Goal: Book appointment/travel/reservation

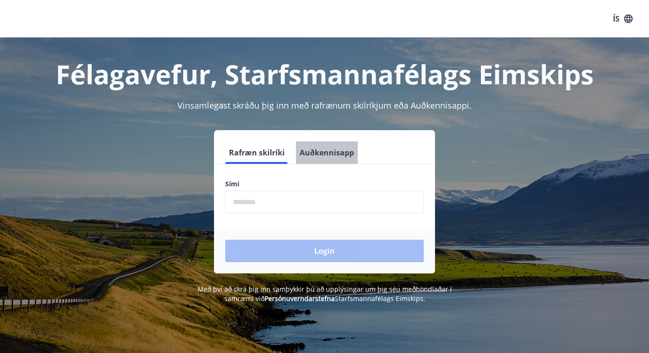
click at [324, 153] on button "Auðkennisapp" at bounding box center [327, 152] width 62 height 22
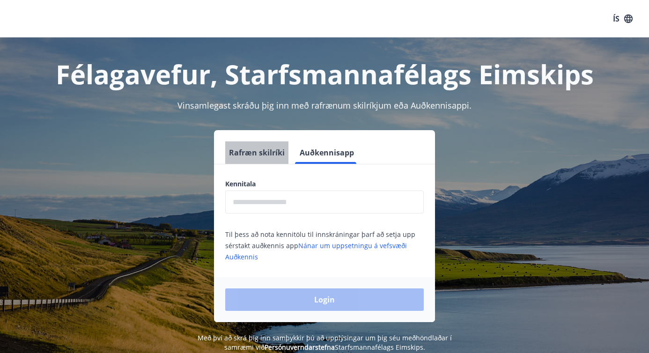
click at [280, 154] on button "Rafræn skilríki" at bounding box center [256, 152] width 63 height 22
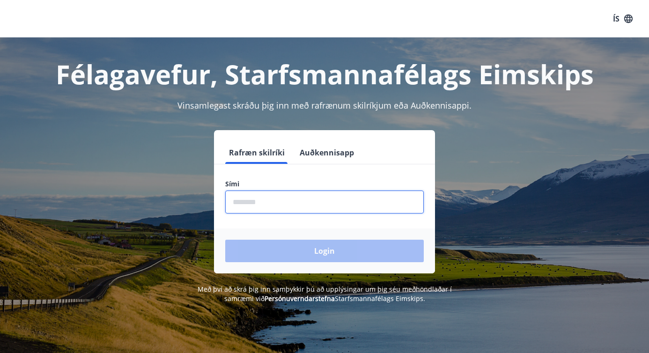
click at [262, 199] on input "phone" at bounding box center [324, 202] width 199 height 23
type input "********"
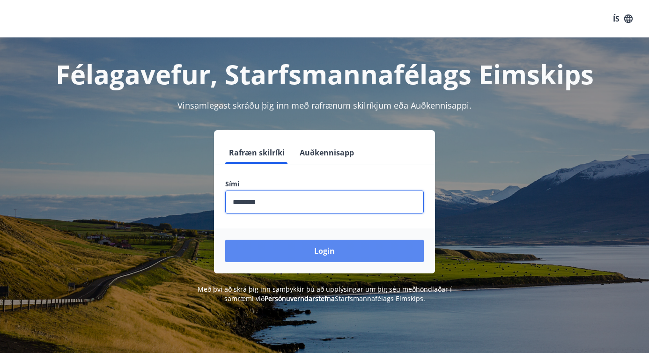
click at [300, 251] on button "Login" at bounding box center [324, 251] width 199 height 22
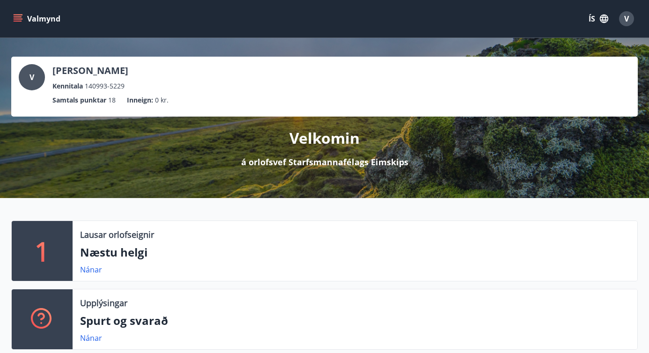
click at [594, 19] on button "ÍS" at bounding box center [599, 18] width 30 height 17
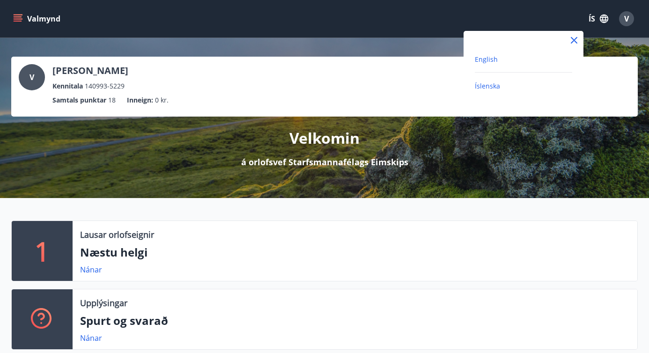
click at [496, 60] on span "English" at bounding box center [486, 59] width 23 height 9
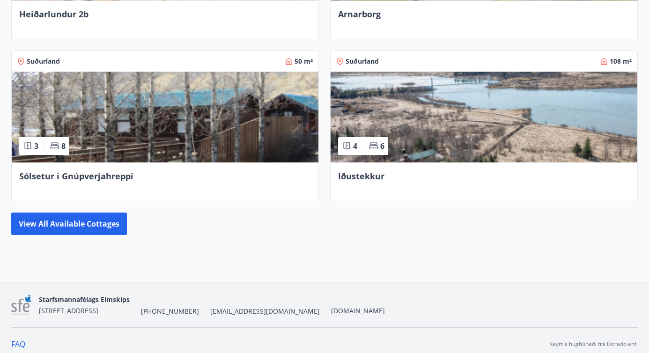
scroll to position [514, 0]
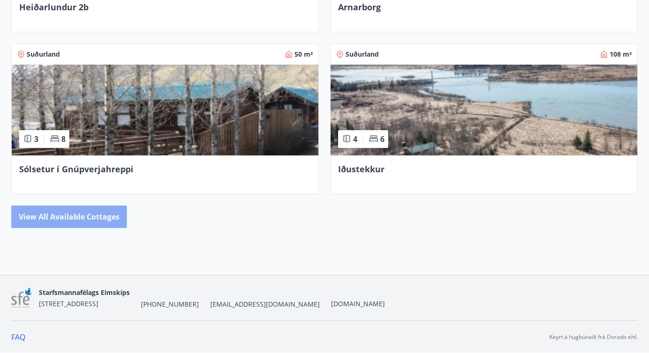
click at [63, 221] on button "View all available cottages" at bounding box center [69, 217] width 116 height 22
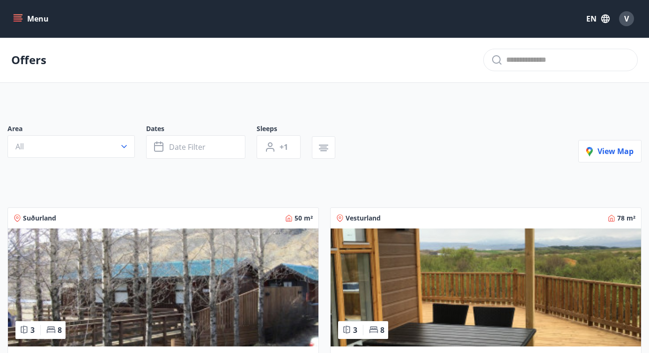
click at [16, 17] on icon "menu" at bounding box center [18, 16] width 8 height 1
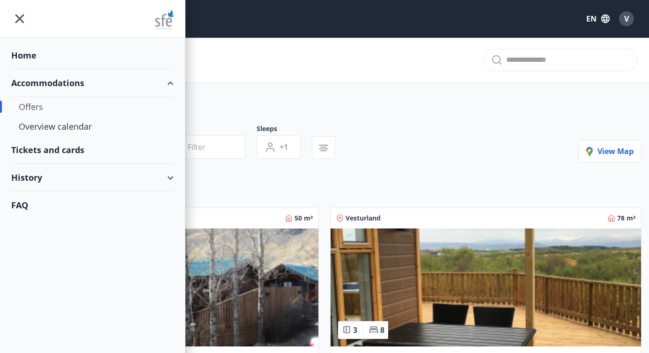
click at [171, 81] on div "Accommodations" at bounding box center [92, 83] width 163 height 28
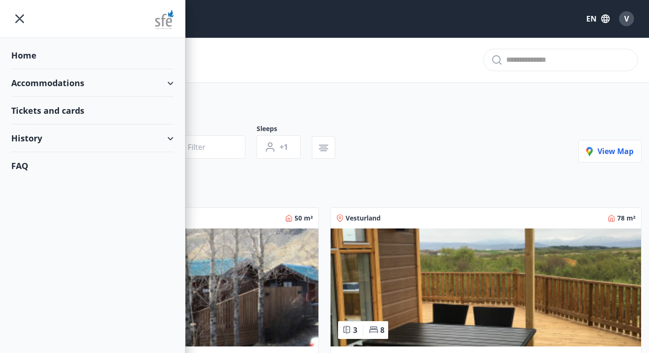
click at [172, 81] on div "Accommodations" at bounding box center [92, 83] width 163 height 28
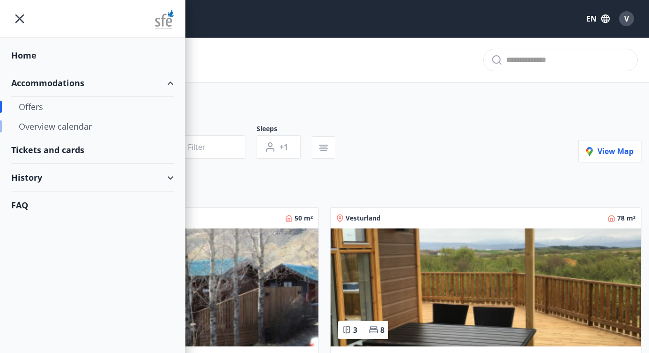
click at [64, 126] on div "Overview calendar" at bounding box center [93, 127] width 148 height 20
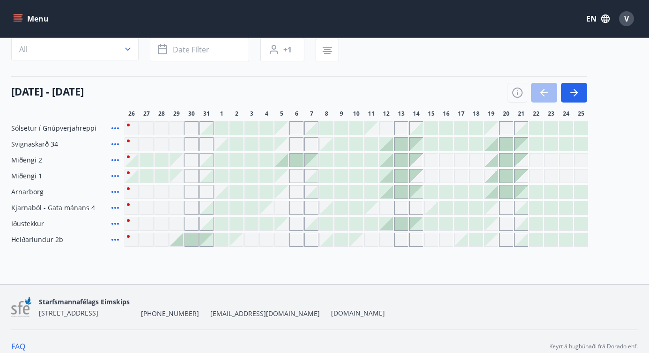
scroll to position [85, 0]
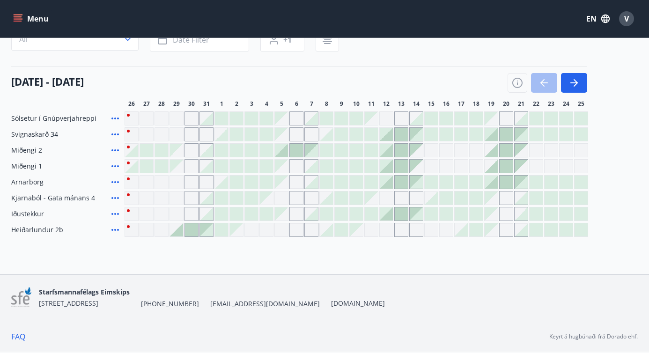
click at [48, 198] on span "Kjarnaból - Gata mánans 4" at bounding box center [53, 197] width 84 height 9
click at [115, 199] on icon at bounding box center [115, 198] width 11 height 11
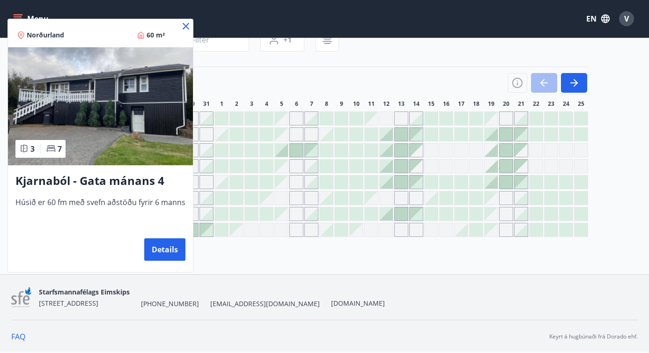
click at [184, 22] on icon at bounding box center [185, 26] width 11 height 11
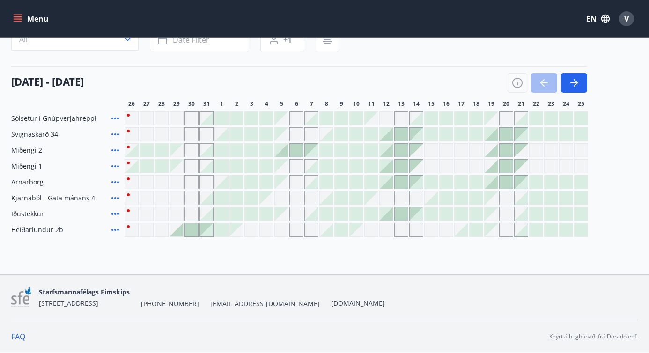
click at [116, 213] on icon at bounding box center [115, 213] width 11 height 11
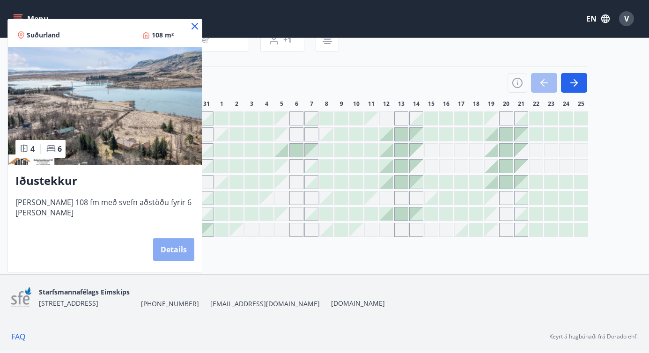
click at [164, 248] on button "Details" at bounding box center [173, 249] width 41 height 22
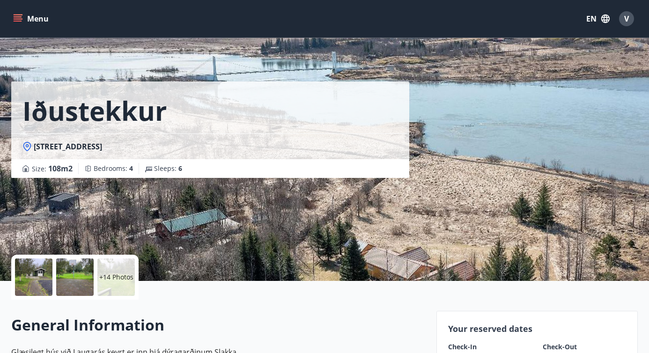
click at [69, 277] on div at bounding box center [74, 277] width 37 height 37
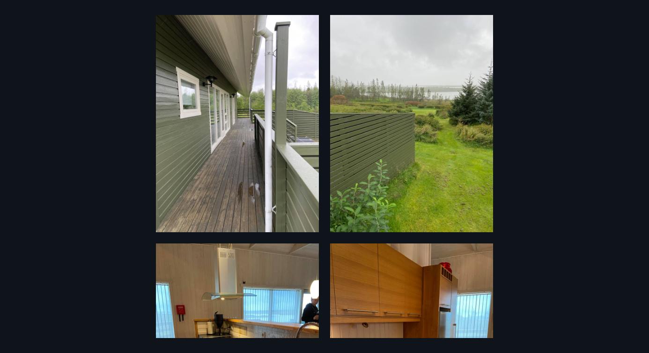
scroll to position [787, 0]
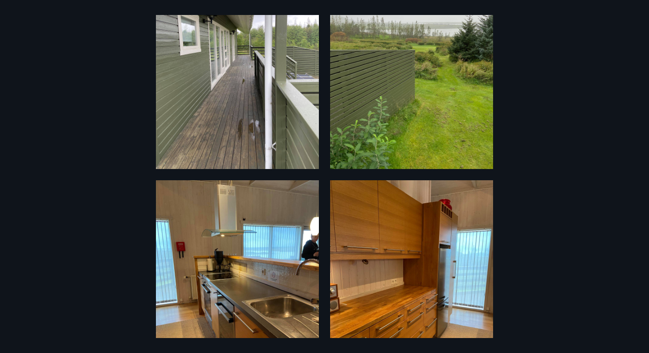
click at [87, 178] on div "20 Photos" at bounding box center [324, 176] width 649 height 323
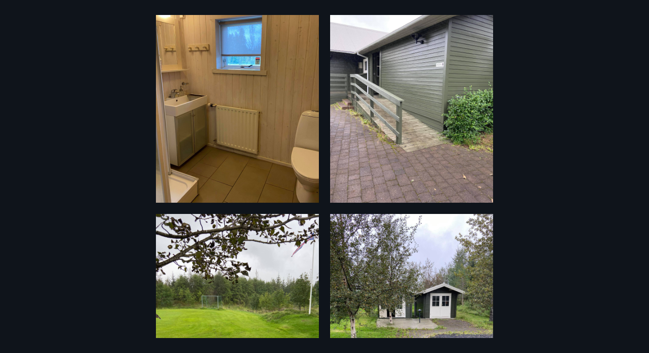
scroll to position [0, 0]
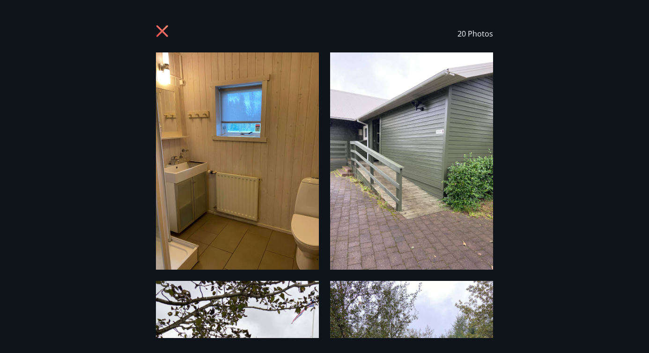
click at [161, 32] on icon at bounding box center [162, 31] width 12 height 12
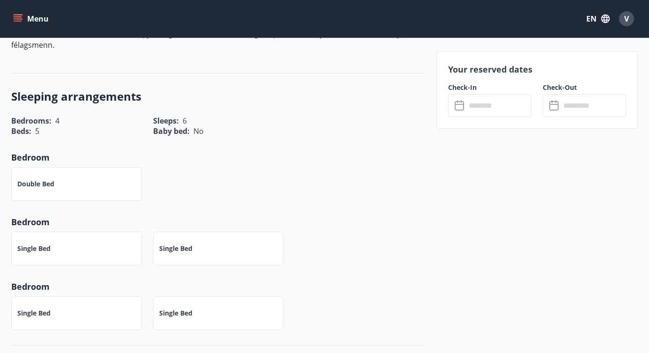
scroll to position [375, 0]
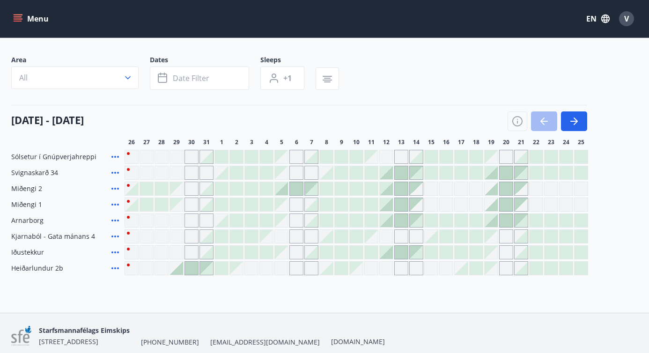
scroll to position [85, 0]
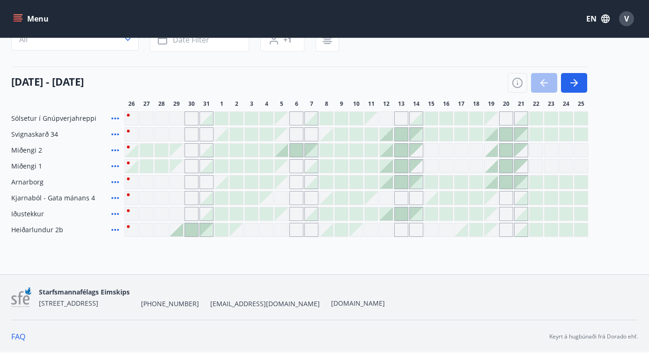
drag, startPoint x: 326, startPoint y: 211, endPoint x: 342, endPoint y: 213, distance: 16.5
click at [326, 211] on div at bounding box center [326, 214] width 13 height 13
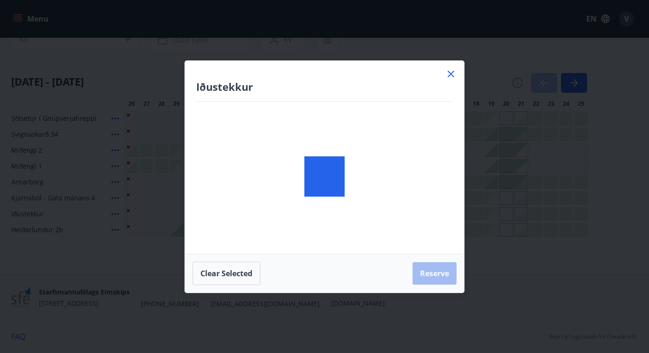
click at [342, 213] on div at bounding box center [324, 177] width 279 height 232
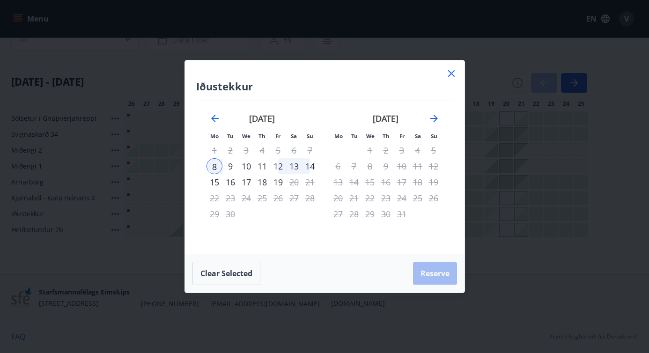
click at [372, 170] on div "8" at bounding box center [370, 166] width 16 height 16
click at [214, 115] on icon "Move backward to switch to the previous month." at bounding box center [214, 118] width 11 height 11
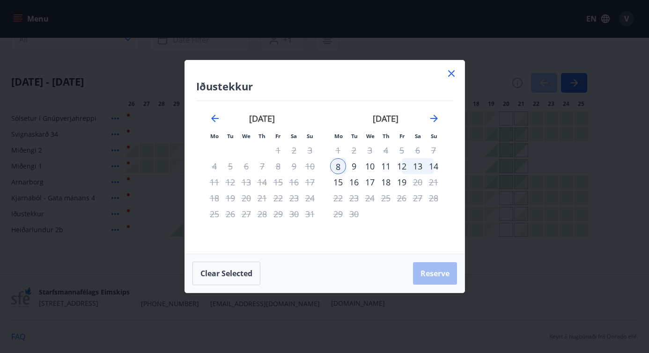
click at [404, 167] on div "12" at bounding box center [402, 166] width 16 height 16
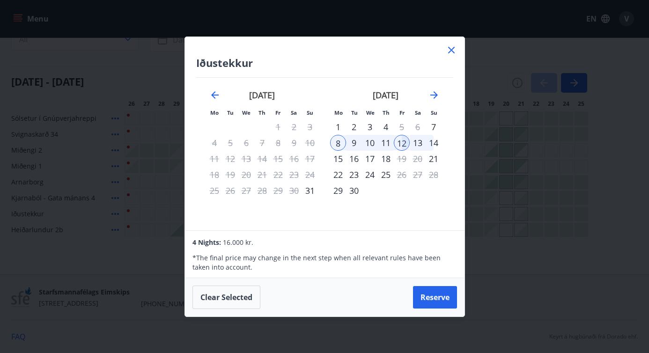
click at [435, 85] on div "[DATE]" at bounding box center [385, 98] width 111 height 41
click at [435, 92] on icon "Move forward to switch to the next month." at bounding box center [434, 94] width 11 height 11
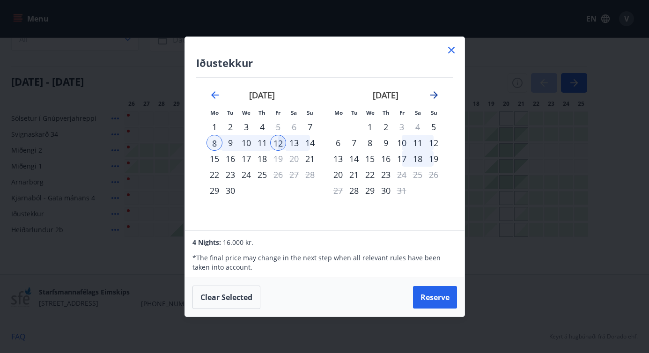
click at [431, 92] on icon "Move forward to switch to the next month." at bounding box center [434, 94] width 11 height 11
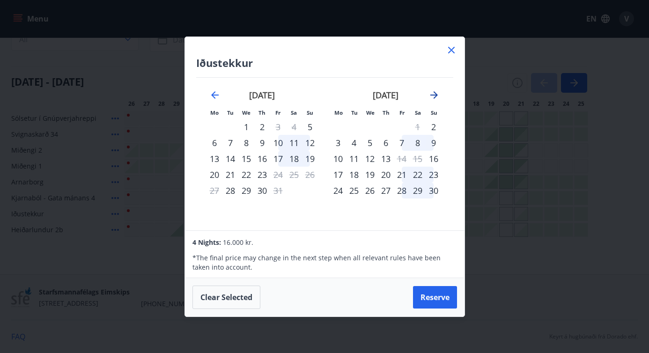
click at [435, 93] on icon "Move forward to switch to the next month." at bounding box center [434, 94] width 7 height 7
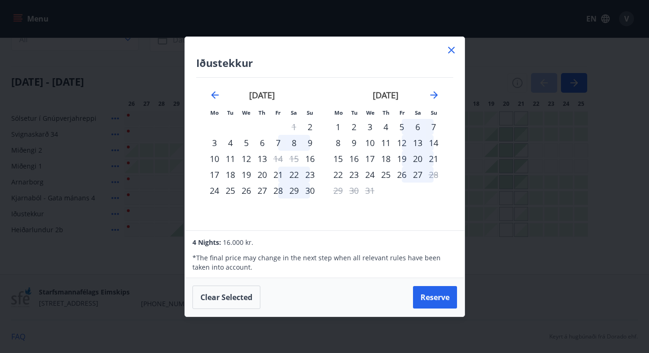
click at [448, 51] on icon at bounding box center [451, 50] width 11 height 11
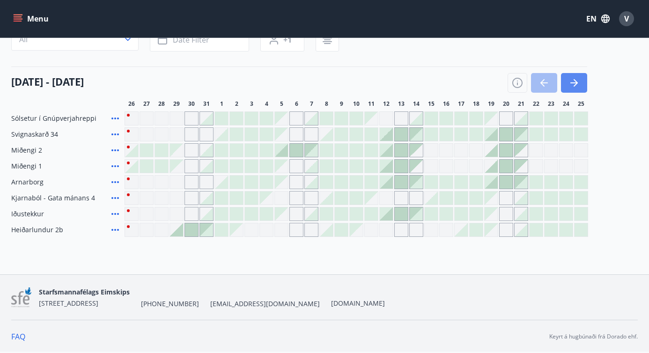
click at [578, 78] on icon "button" at bounding box center [574, 82] width 11 height 11
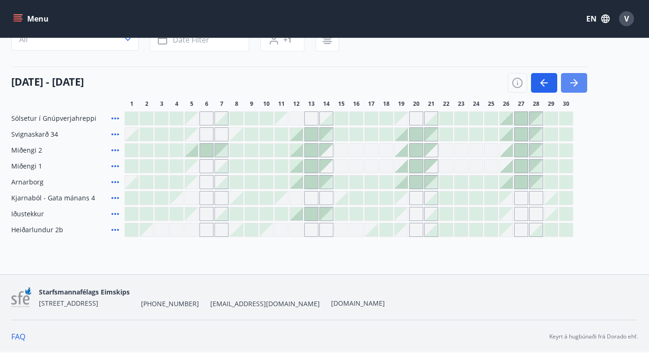
click at [578, 78] on icon "button" at bounding box center [574, 82] width 11 height 11
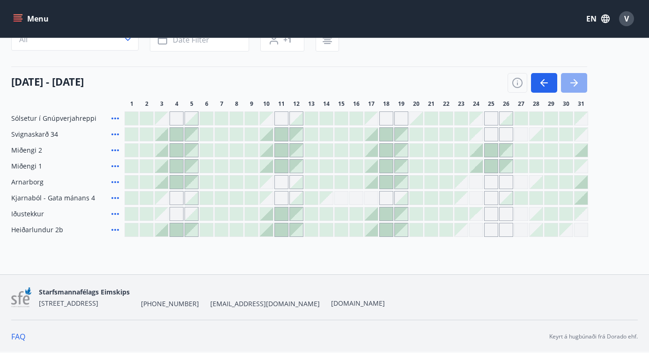
click at [578, 78] on icon "button" at bounding box center [574, 82] width 11 height 11
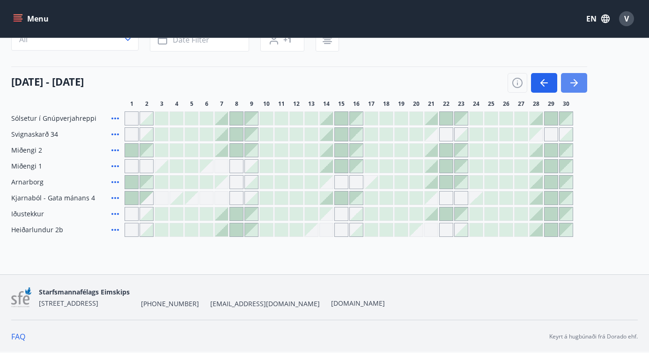
click at [578, 78] on icon "button" at bounding box center [574, 82] width 11 height 11
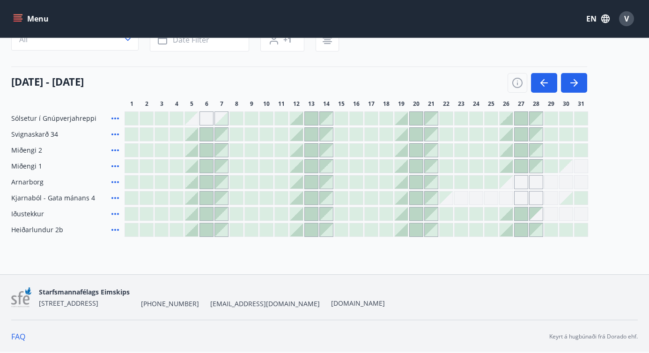
click at [114, 134] on icon at bounding box center [115, 134] width 11 height 11
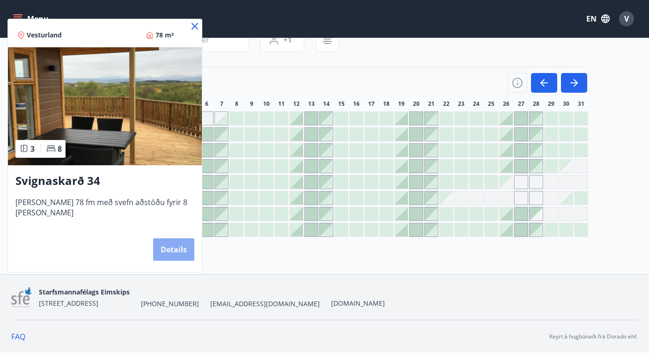
click at [161, 255] on button "Details" at bounding box center [173, 249] width 41 height 22
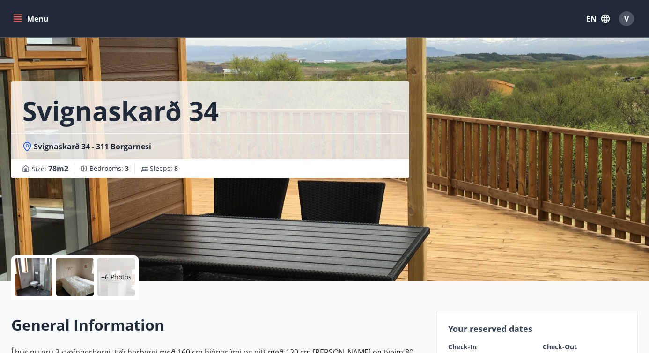
click at [40, 282] on div at bounding box center [33, 277] width 37 height 37
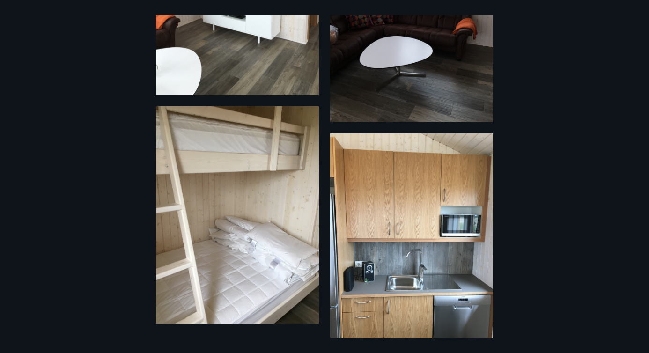
scroll to position [914, 0]
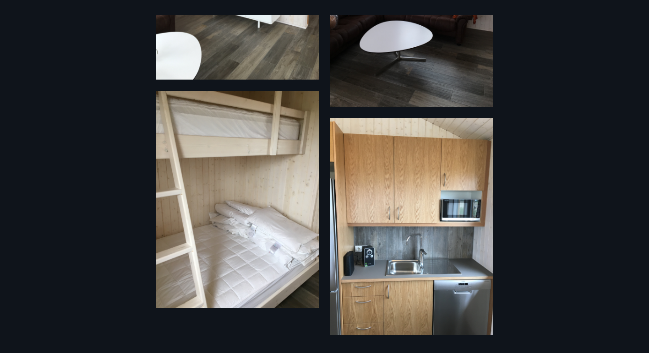
click at [63, 214] on div "12 Photos" at bounding box center [324, 176] width 649 height 323
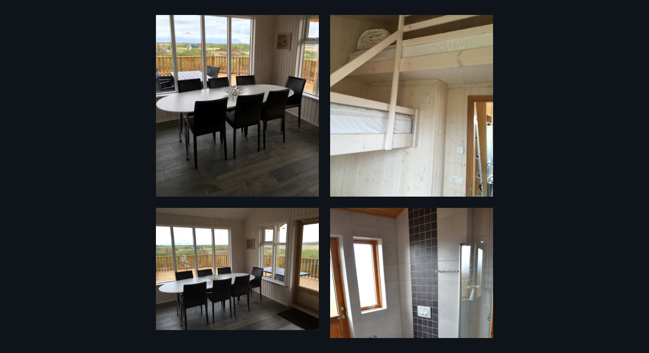
scroll to position [0, 0]
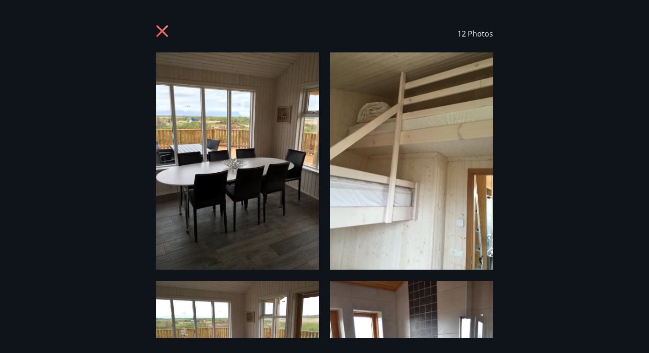
click at [156, 33] on icon at bounding box center [163, 32] width 15 height 15
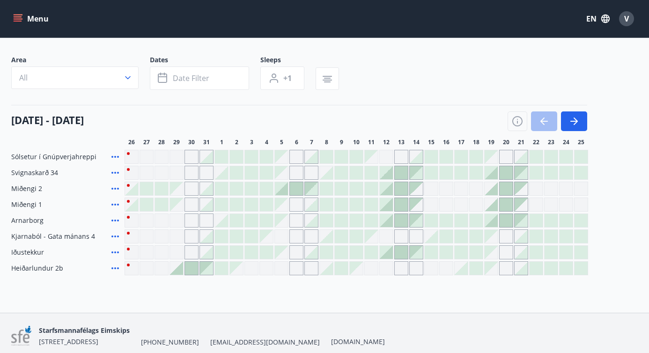
scroll to position [50, 0]
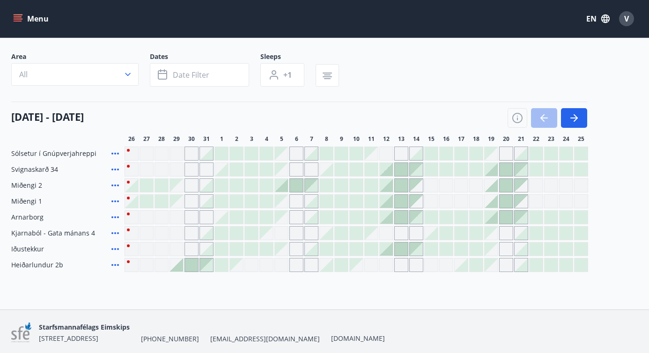
click at [112, 264] on icon at bounding box center [115, 265] width 11 height 11
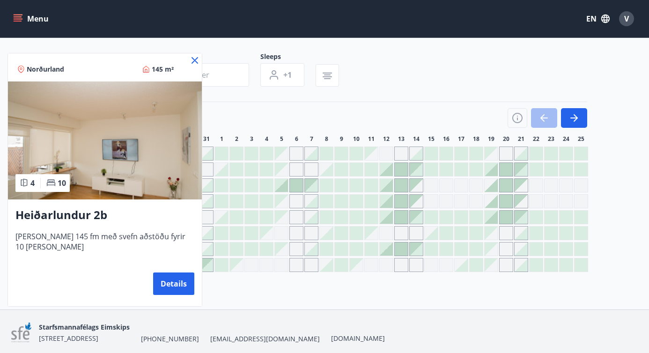
click at [191, 58] on icon at bounding box center [194, 60] width 11 height 11
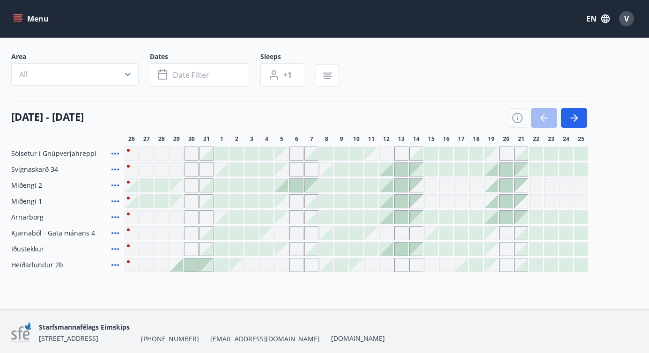
click at [112, 153] on icon at bounding box center [114, 154] width 7 height 2
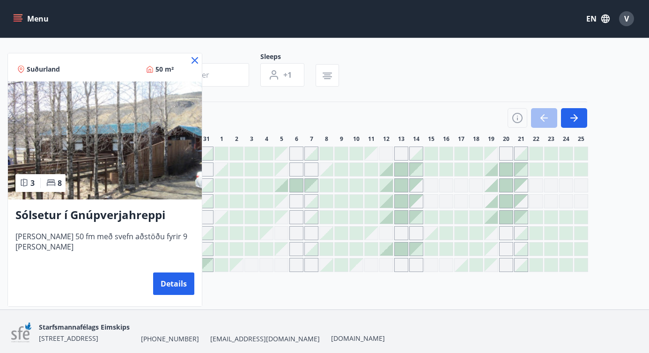
click at [128, 153] on img at bounding box center [105, 141] width 194 height 118
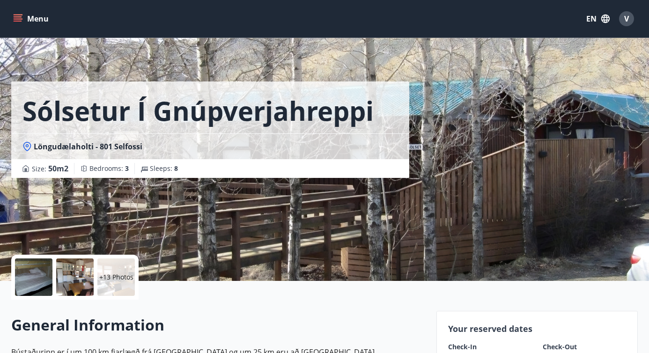
click at [117, 281] on p "+13 Photos" at bounding box center [116, 277] width 34 height 9
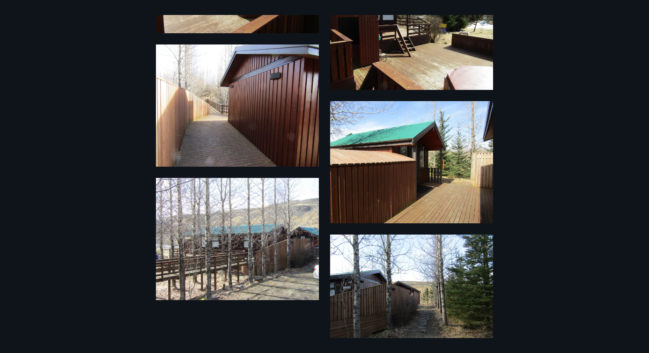
scroll to position [1098, 0]
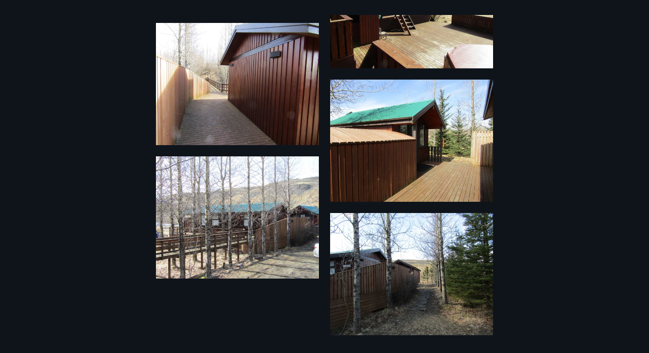
click at [59, 80] on div "19 Photos" at bounding box center [324, 176] width 649 height 323
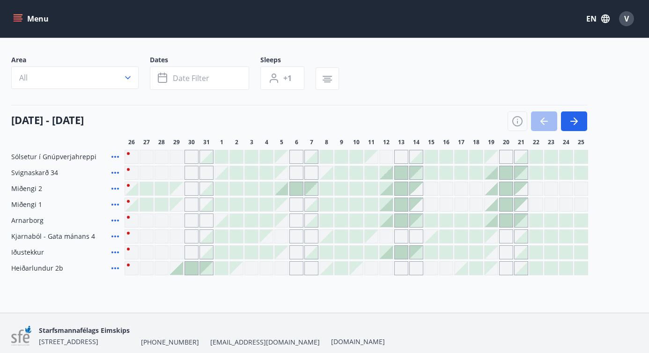
scroll to position [50, 0]
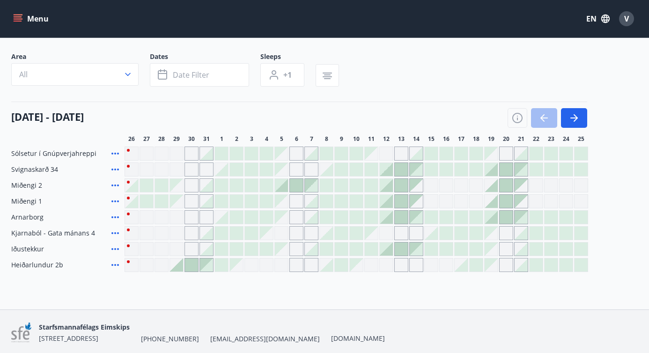
click at [114, 216] on icon at bounding box center [114, 217] width 7 height 2
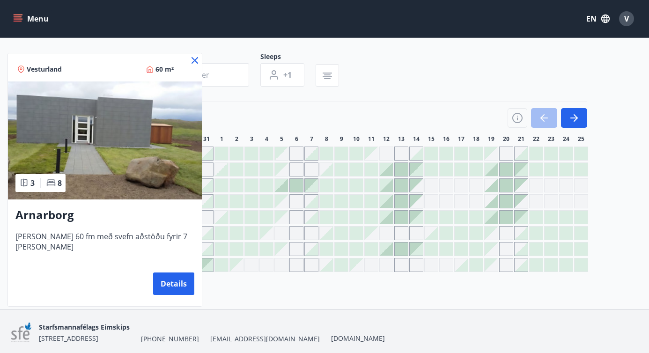
click at [192, 56] on icon at bounding box center [194, 60] width 11 height 11
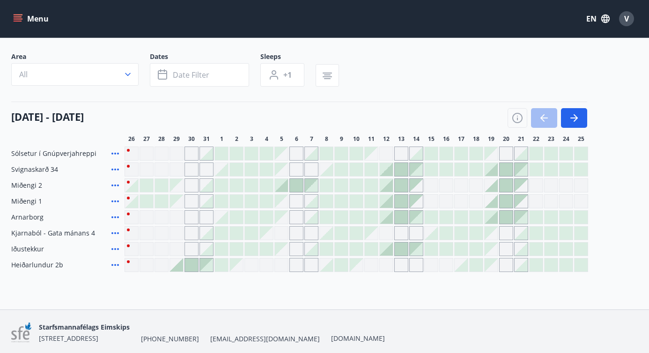
click at [115, 233] on icon at bounding box center [114, 233] width 7 height 2
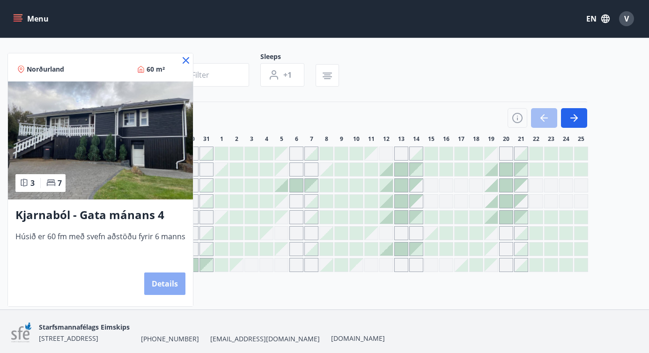
click at [153, 288] on button "Details" at bounding box center [164, 284] width 41 height 22
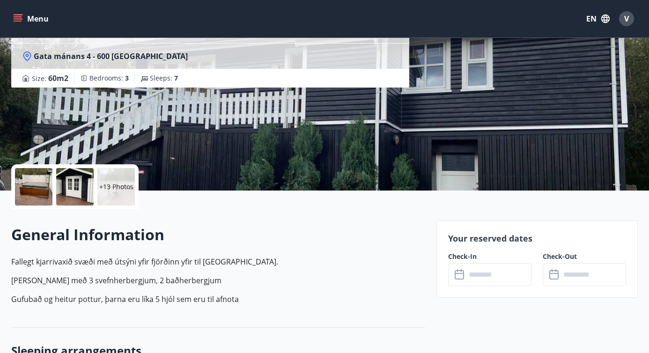
scroll to position [98, 0]
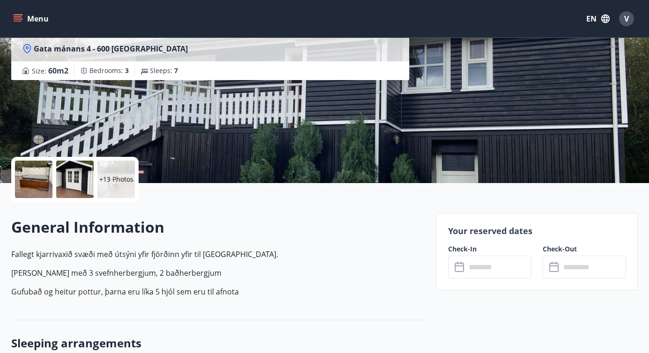
click at [116, 193] on div "+13 Photos" at bounding box center [115, 179] width 37 height 37
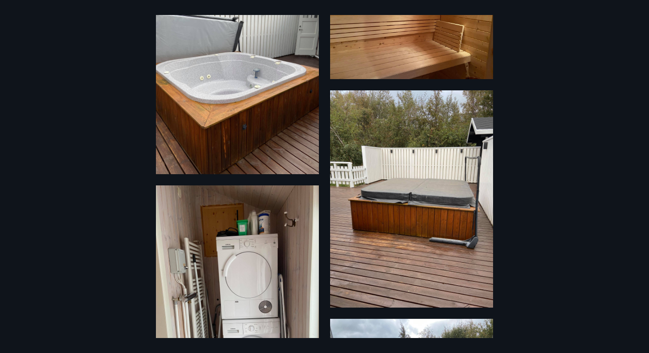
scroll to position [0, 0]
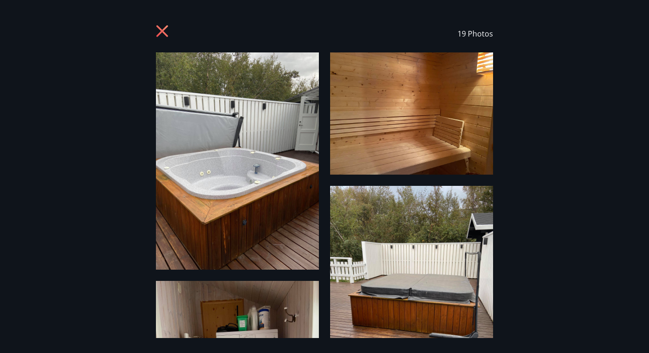
click at [157, 32] on icon at bounding box center [163, 32] width 15 height 15
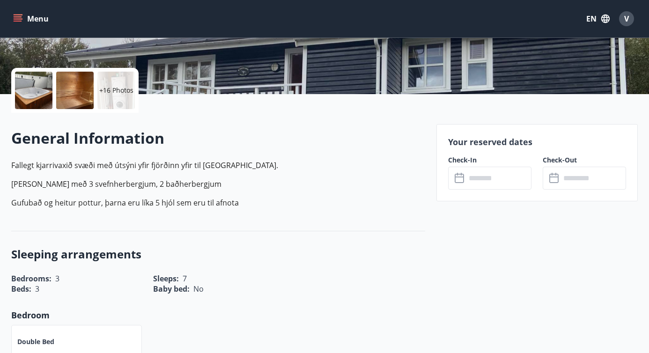
scroll to position [192, 0]
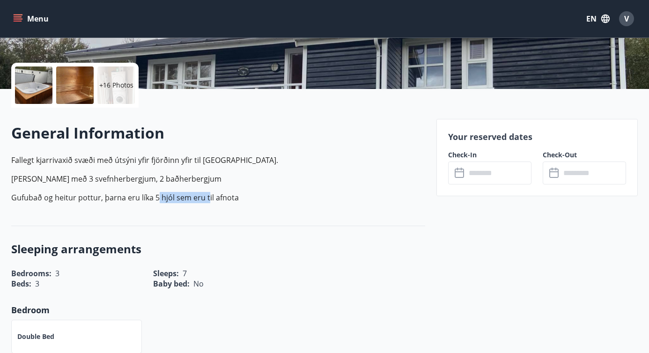
drag, startPoint x: 156, startPoint y: 201, endPoint x: 209, endPoint y: 198, distance: 52.6
click at [209, 198] on p "Gufubað og heitur pottur, þarna eru líka 5 hjól sem eru til afnota" at bounding box center [218, 197] width 414 height 11
drag, startPoint x: 72, startPoint y: 180, endPoint x: 128, endPoint y: 179, distance: 56.2
click at [127, 180] on p "[PERSON_NAME] með 3 svefnherbergjum, 2 baðherbergjum" at bounding box center [218, 178] width 414 height 11
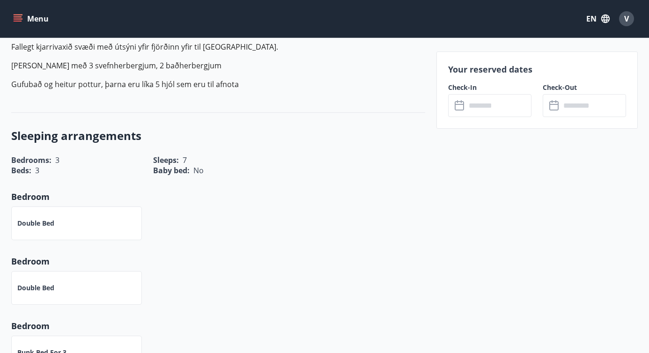
scroll to position [0, 0]
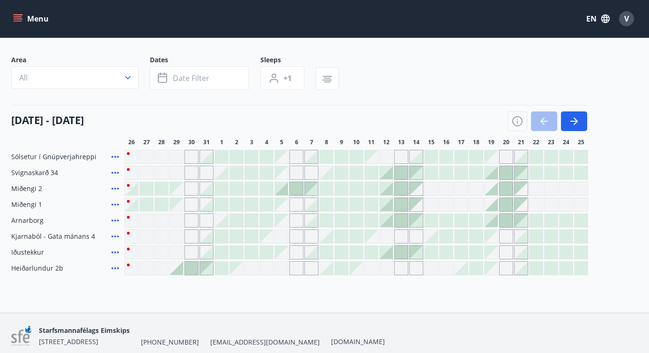
scroll to position [50, 0]
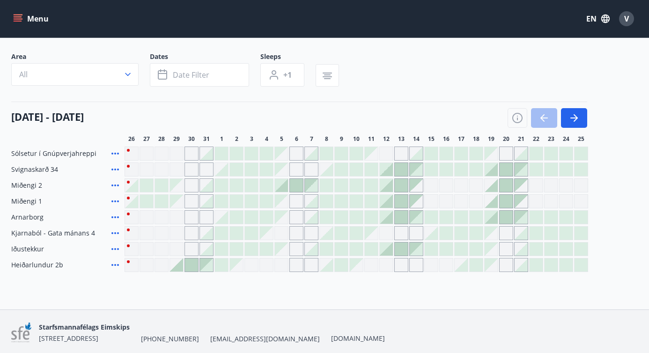
click at [115, 218] on icon at bounding box center [115, 217] width 11 height 11
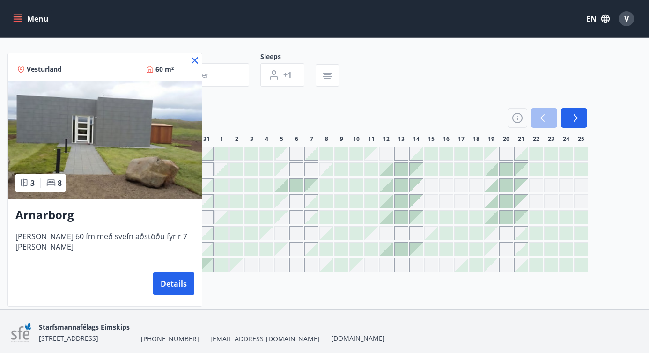
click at [194, 60] on icon at bounding box center [195, 60] width 7 height 7
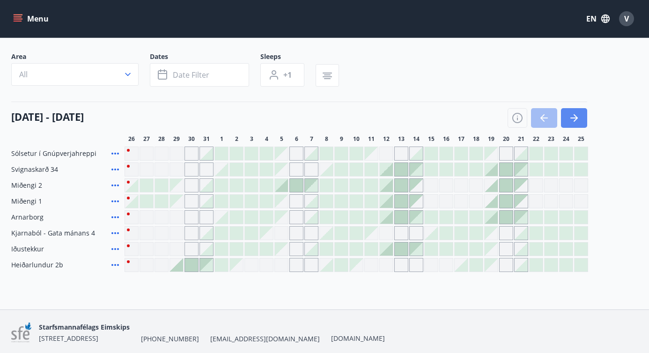
click at [576, 114] on icon "button" at bounding box center [574, 117] width 11 height 11
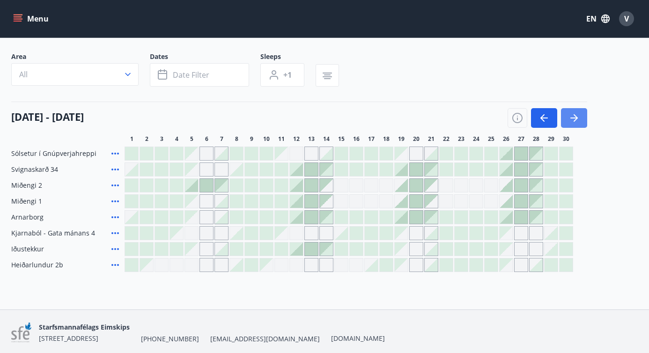
click at [576, 114] on icon "button" at bounding box center [574, 117] width 11 height 11
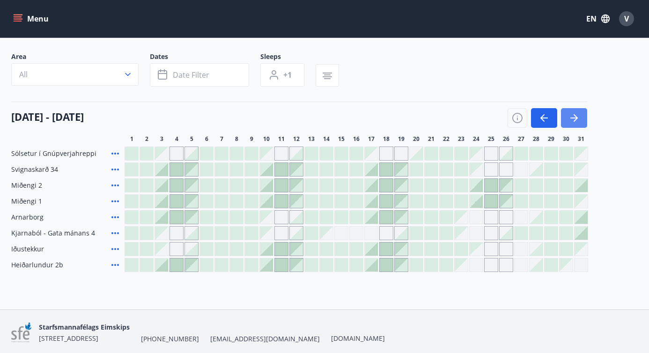
click at [576, 114] on icon "button" at bounding box center [574, 117] width 11 height 11
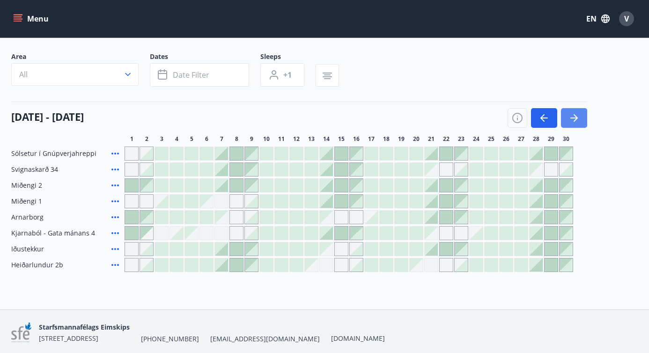
click at [576, 114] on icon "button" at bounding box center [574, 117] width 11 height 11
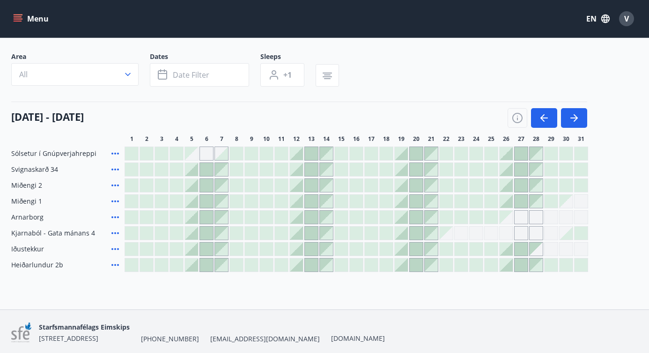
click at [113, 231] on icon at bounding box center [115, 233] width 11 height 11
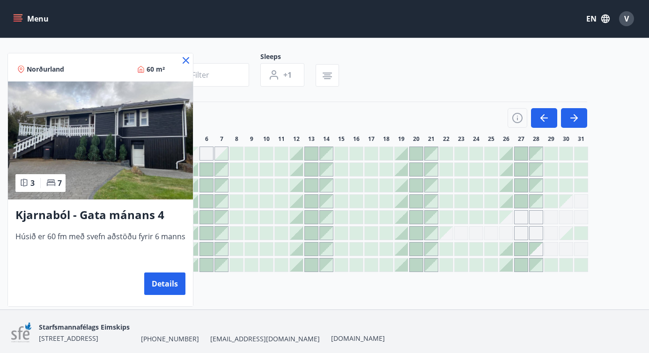
click at [182, 59] on icon at bounding box center [185, 60] width 11 height 11
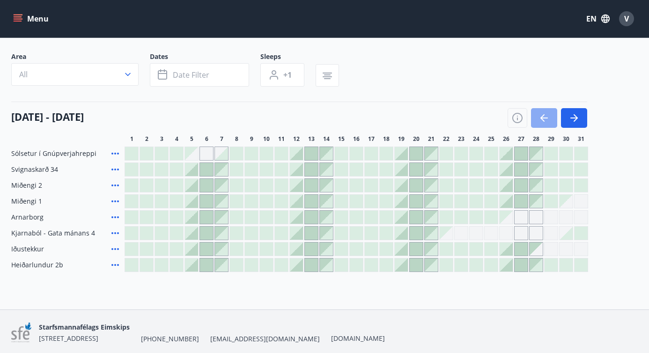
click at [543, 121] on icon "button" at bounding box center [544, 117] width 11 height 11
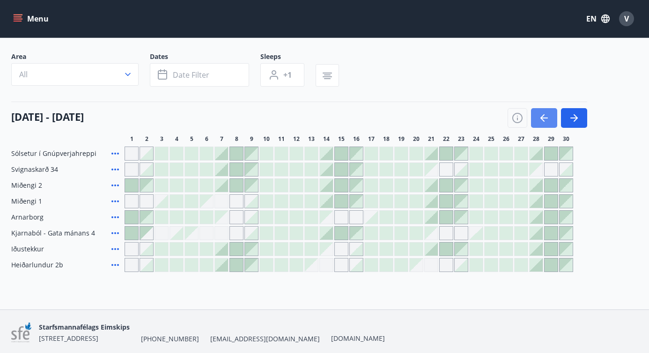
click at [542, 120] on icon "button" at bounding box center [543, 117] width 4 height 7
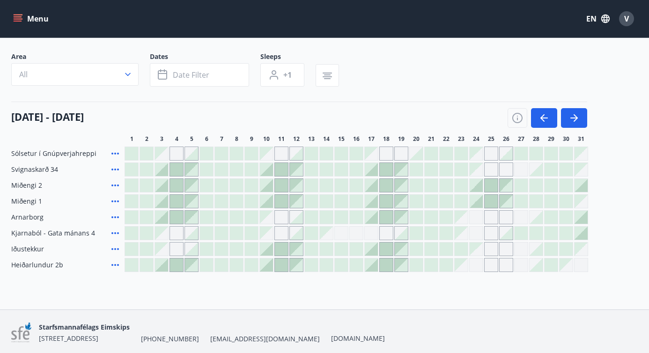
click at [114, 232] on icon at bounding box center [114, 233] width 7 height 2
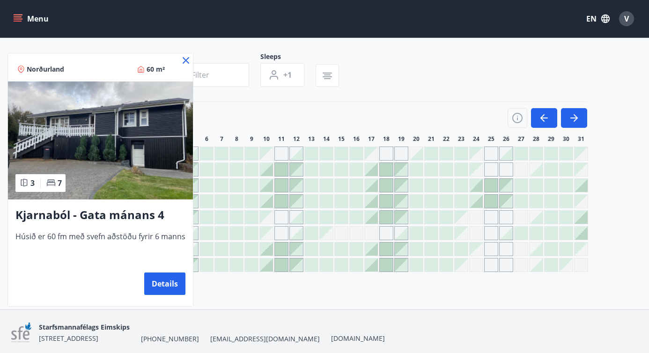
click at [184, 56] on icon at bounding box center [185, 60] width 11 height 11
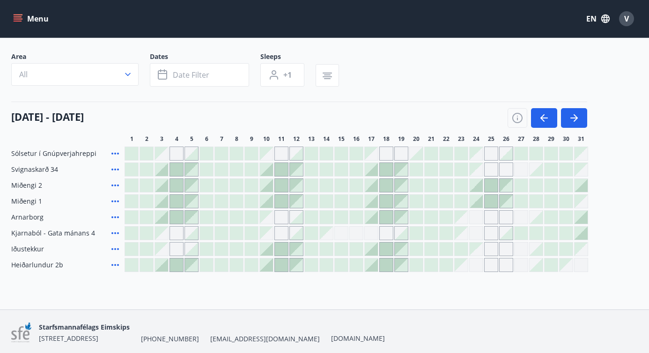
click at [115, 248] on icon at bounding box center [115, 249] width 11 height 11
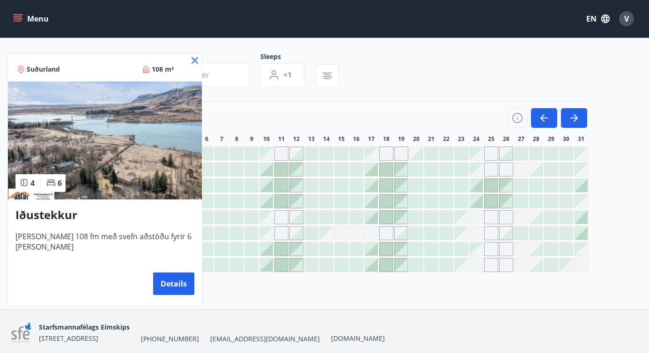
click at [192, 59] on icon at bounding box center [195, 60] width 7 height 7
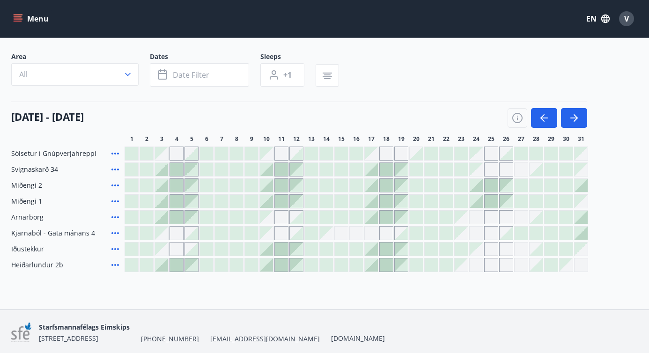
click at [358, 248] on div at bounding box center [356, 249] width 13 height 13
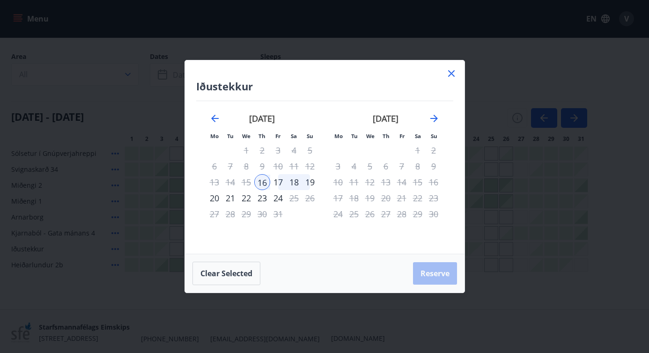
click at [311, 185] on div "19" at bounding box center [310, 182] width 16 height 16
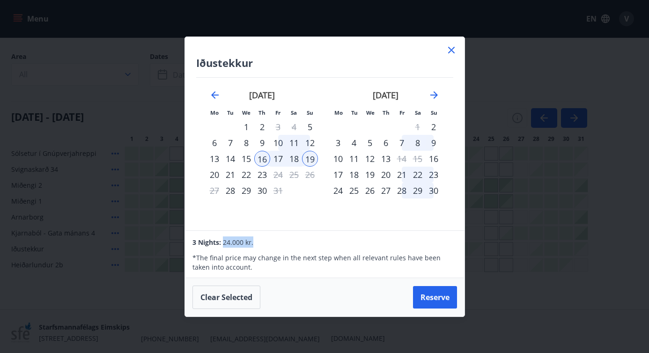
drag, startPoint x: 224, startPoint y: 243, endPoint x: 269, endPoint y: 245, distance: 44.6
click at [268, 245] on div "3 Nights: 24.000 kr." at bounding box center [325, 242] width 264 height 11
click at [269, 245] on div "3 Nights: 24.000 kr." at bounding box center [325, 242] width 264 height 11
click at [453, 51] on icon at bounding box center [451, 50] width 11 height 11
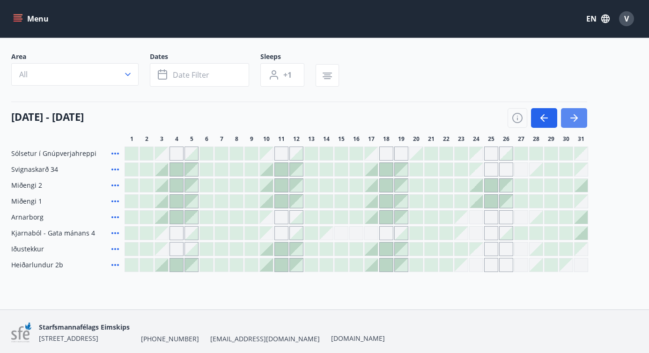
click at [573, 115] on icon "button" at bounding box center [574, 117] width 11 height 11
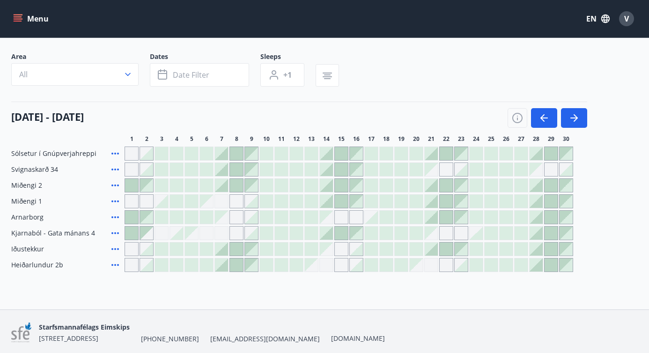
click at [20, 19] on icon "menu" at bounding box center [19, 18] width 10 height 1
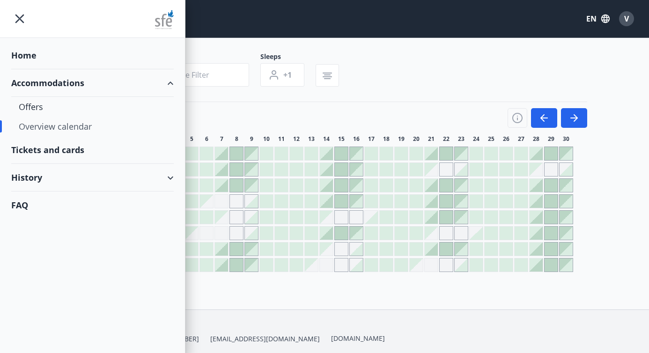
click at [25, 55] on div "Home" at bounding box center [92, 56] width 163 height 28
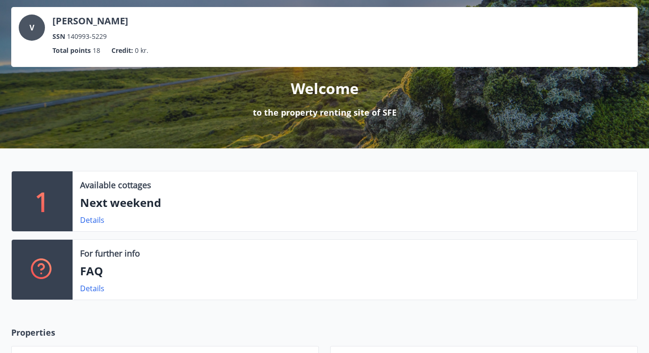
click at [99, 53] on span "18" at bounding box center [96, 50] width 7 height 10
click at [33, 28] on span "V" at bounding box center [32, 27] width 5 height 10
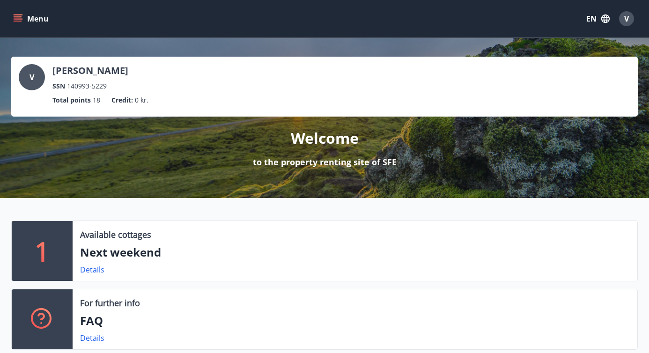
click at [18, 23] on icon "menu" at bounding box center [17, 18] width 9 height 9
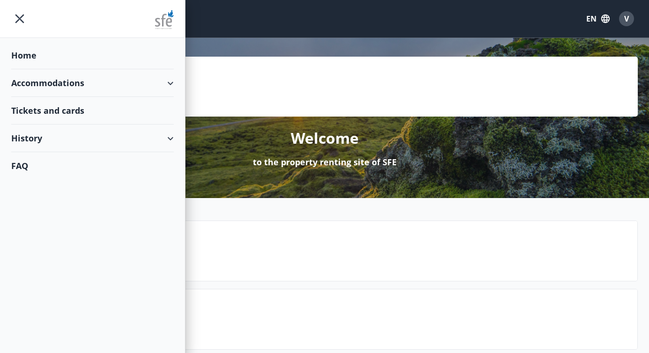
click at [167, 81] on div "Accommodations" at bounding box center [92, 83] width 163 height 28
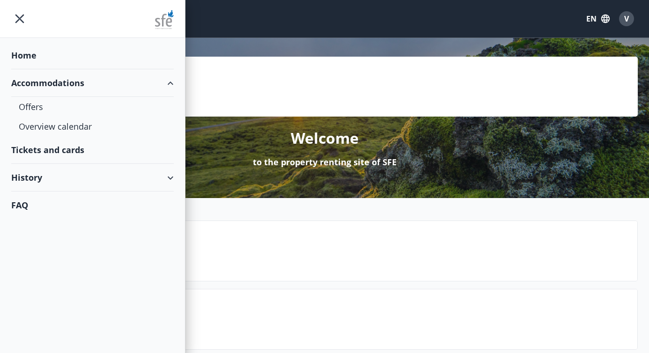
click at [62, 149] on div "Tickets and cards" at bounding box center [92, 150] width 163 height 28
